Goal: Transaction & Acquisition: Purchase product/service

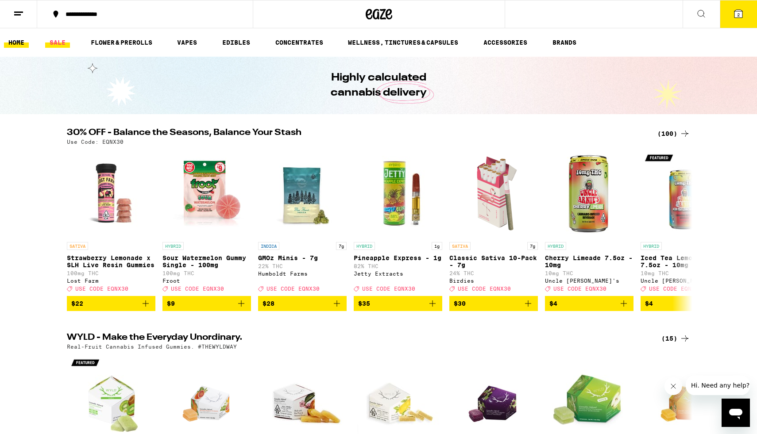
click at [57, 44] on link "SALE" at bounding box center [57, 42] width 25 height 11
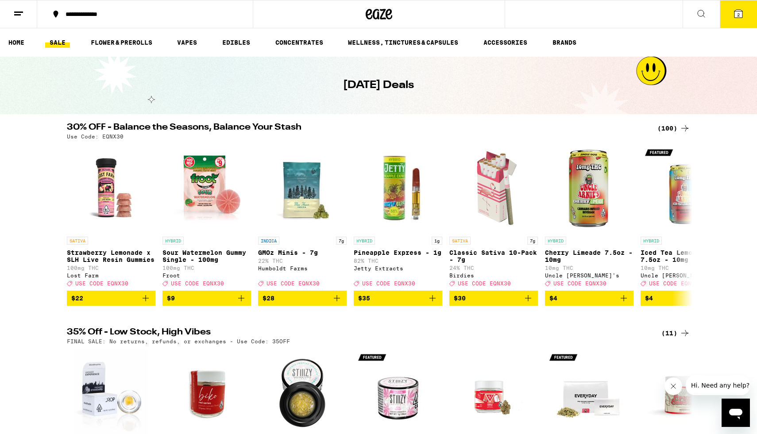
click at [361, 126] on h2 "30% OFF - Balance the Seasons, Balance Your Stash" at bounding box center [357, 128] width 580 height 11
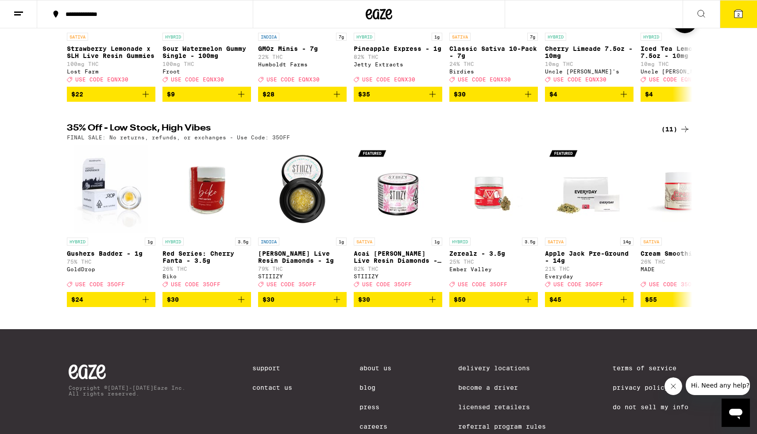
scroll to position [208, 0]
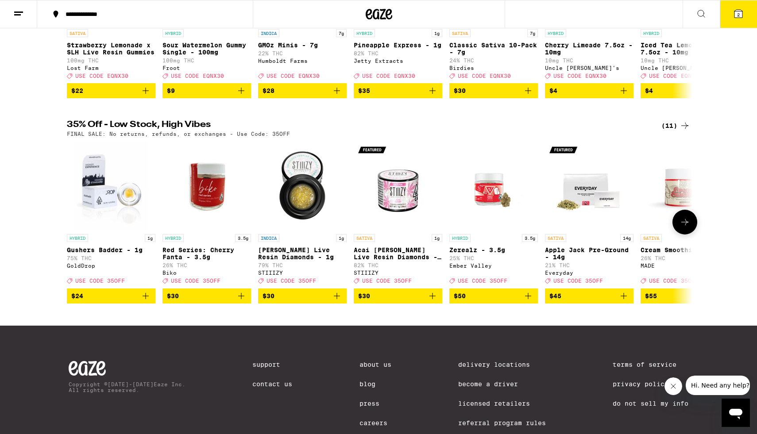
click at [683, 228] on icon at bounding box center [685, 222] width 11 height 11
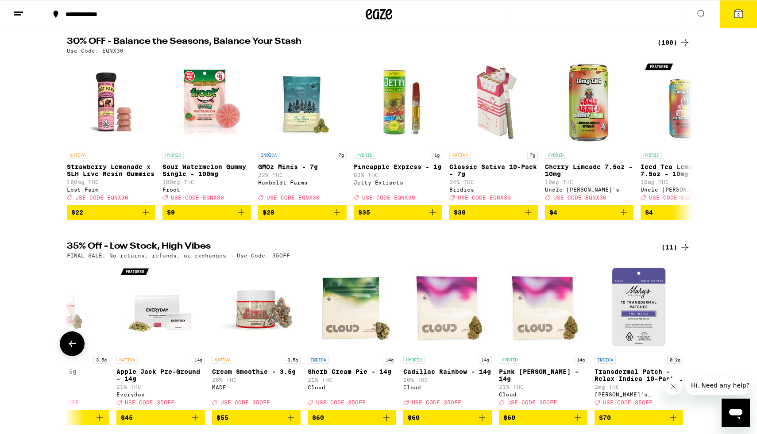
scroll to position [2, 0]
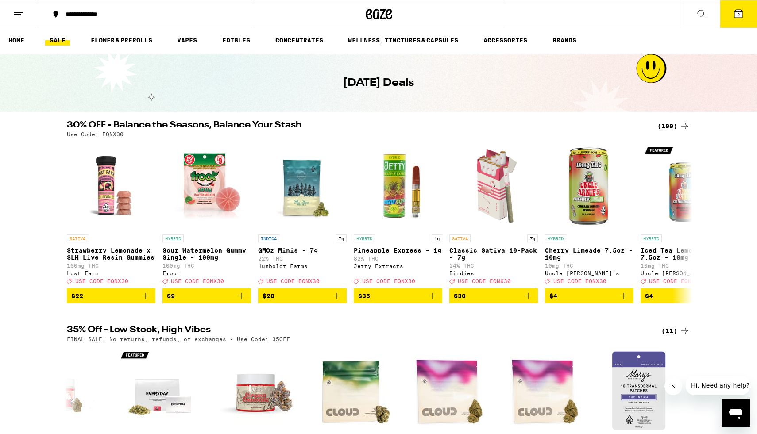
click at [672, 122] on div "(100)" at bounding box center [674, 126] width 33 height 11
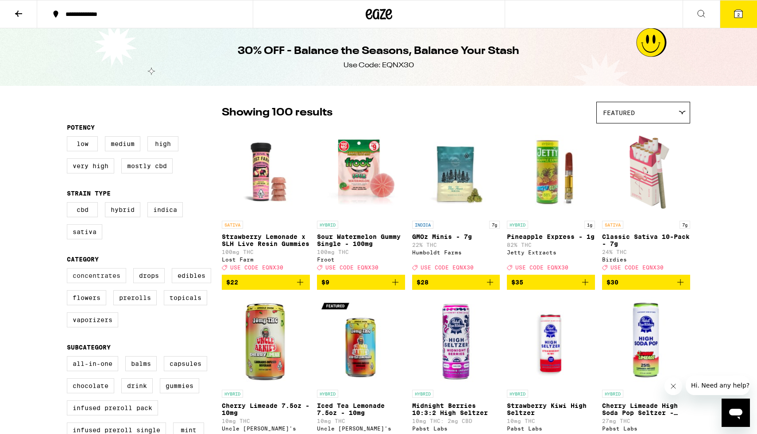
click at [96, 283] on label "Concentrates" at bounding box center [96, 275] width 59 height 15
click at [69, 270] on input "Concentrates" at bounding box center [69, 270] width 0 height 0
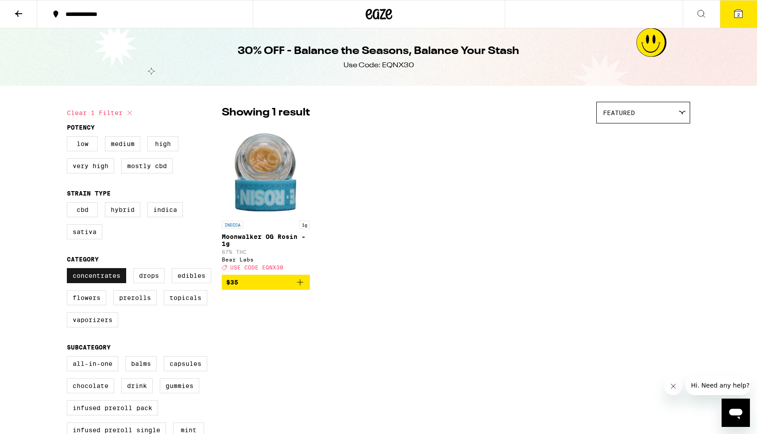
click at [93, 283] on label "Concentrates" at bounding box center [96, 275] width 59 height 15
click at [69, 270] on input "Concentrates" at bounding box center [69, 270] width 0 height 0
checkbox input "false"
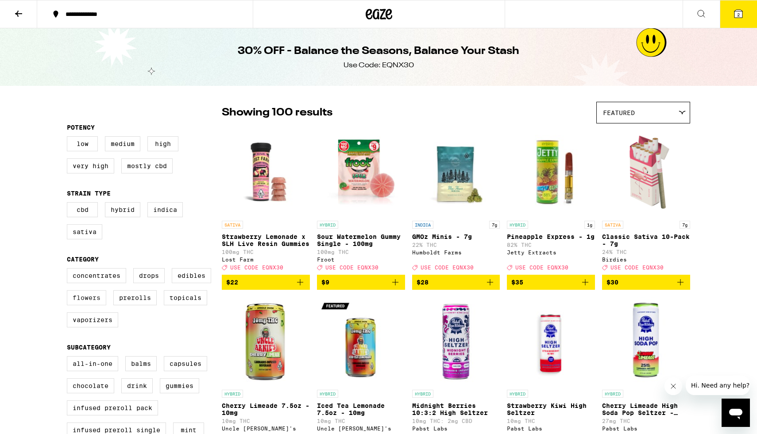
click at [96, 306] on label "Flowers" at bounding box center [86, 297] width 39 height 15
click at [69, 270] on input "Flowers" at bounding box center [69, 270] width 0 height 0
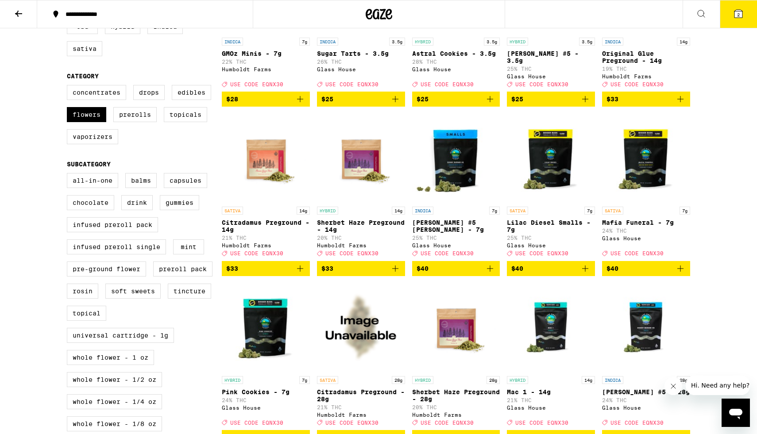
scroll to position [28, 0]
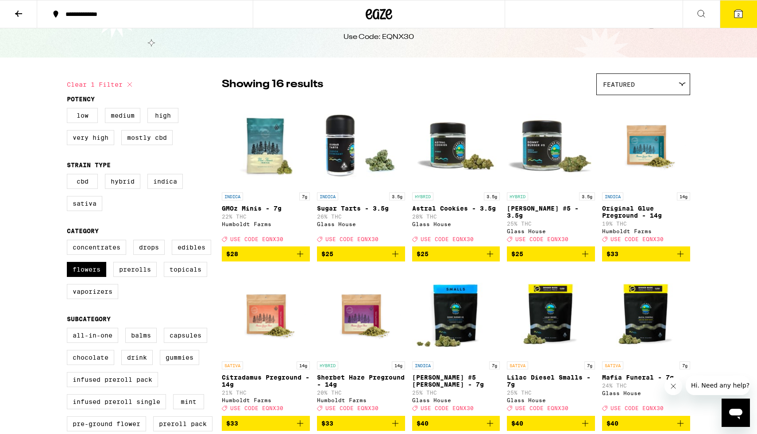
click at [80, 277] on label "Flowers" at bounding box center [86, 269] width 39 height 15
click at [69, 242] on input "Flowers" at bounding box center [69, 241] width 0 height 0
checkbox input "false"
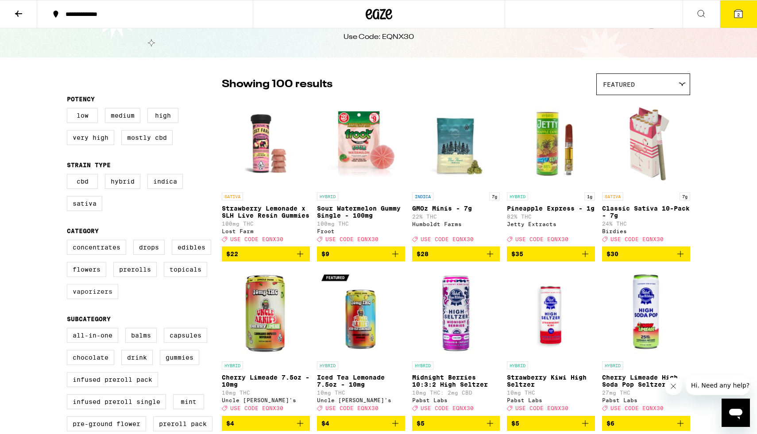
click at [85, 295] on label "Vaporizers" at bounding box center [92, 291] width 51 height 15
click at [69, 242] on input "Vaporizers" at bounding box center [69, 241] width 0 height 0
checkbox input "true"
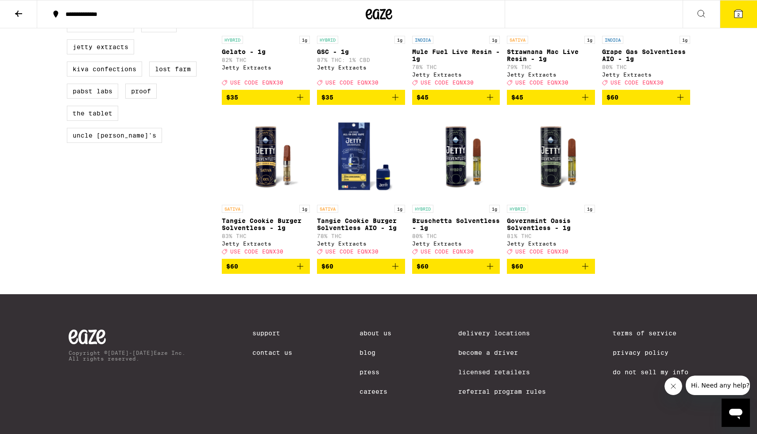
scroll to position [725, 0]
